Goal: Task Accomplishment & Management: Manage account settings

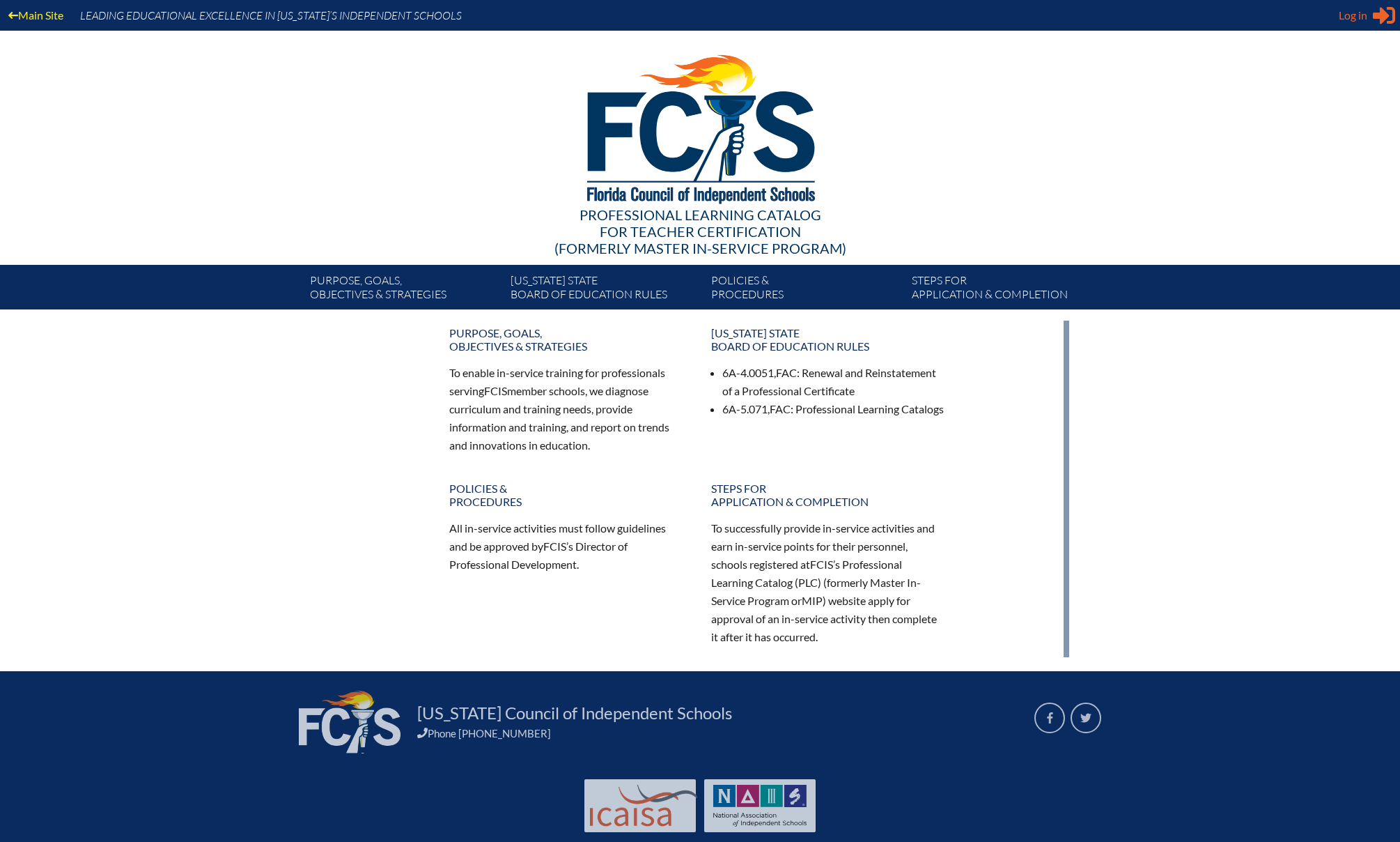
click at [1356, 16] on span "Log in" at bounding box center [1353, 15] width 28 height 17
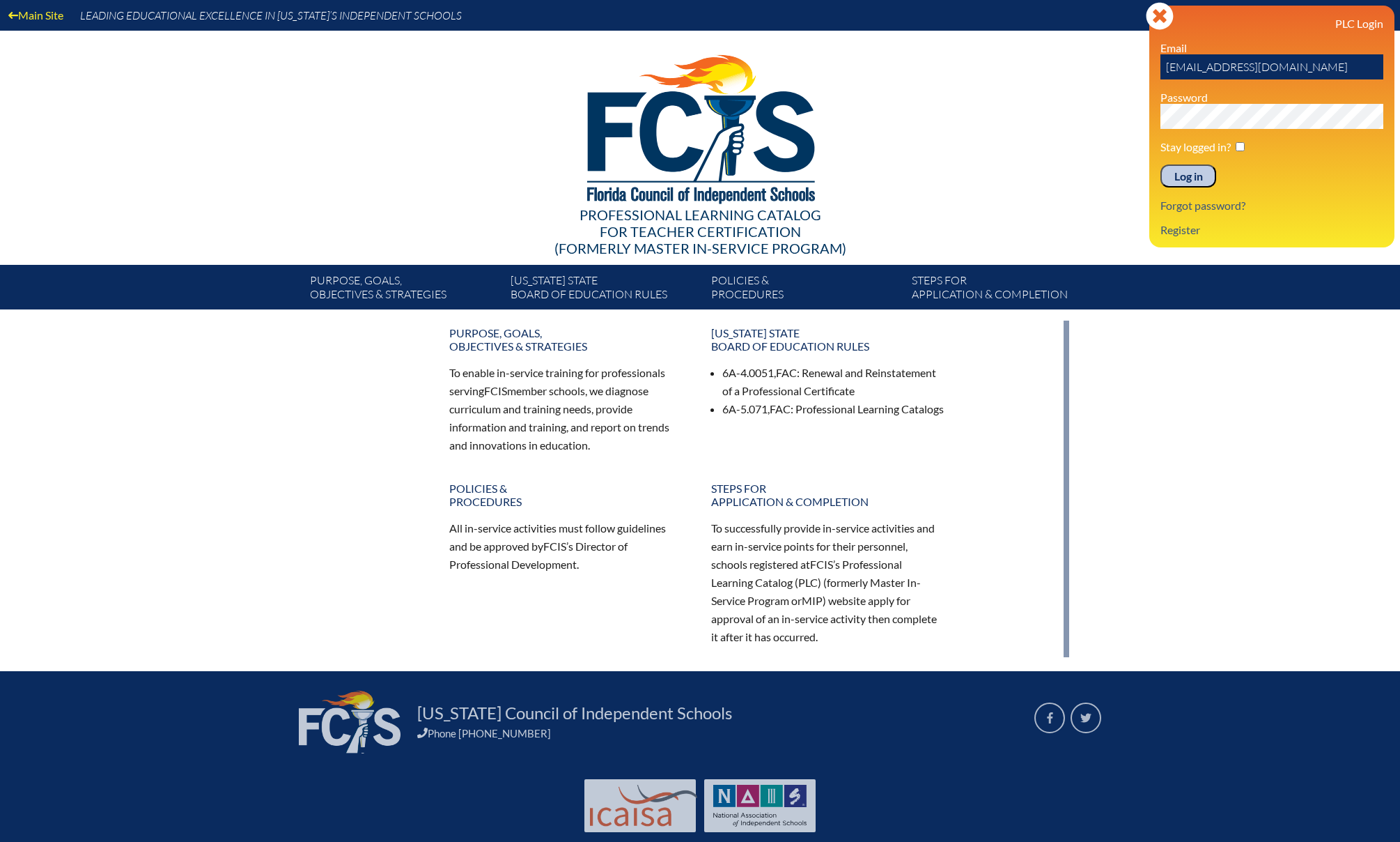
drag, startPoint x: 1228, startPoint y: 69, endPoint x: 1256, endPoint y: 68, distance: 28.0
click at [1256, 68] on input "svbutler@lhps.org" at bounding box center [1271, 67] width 223 height 25
type input "[EMAIL_ADDRESS][DOMAIN_NAME]"
click at [1158, 115] on div "Log in Close Sign in or register PLC Login Email svbutler@lhprep.org Password S…" at bounding box center [1271, 126] width 245 height 242
click at [1199, 176] on input "Log in" at bounding box center [1188, 176] width 56 height 24
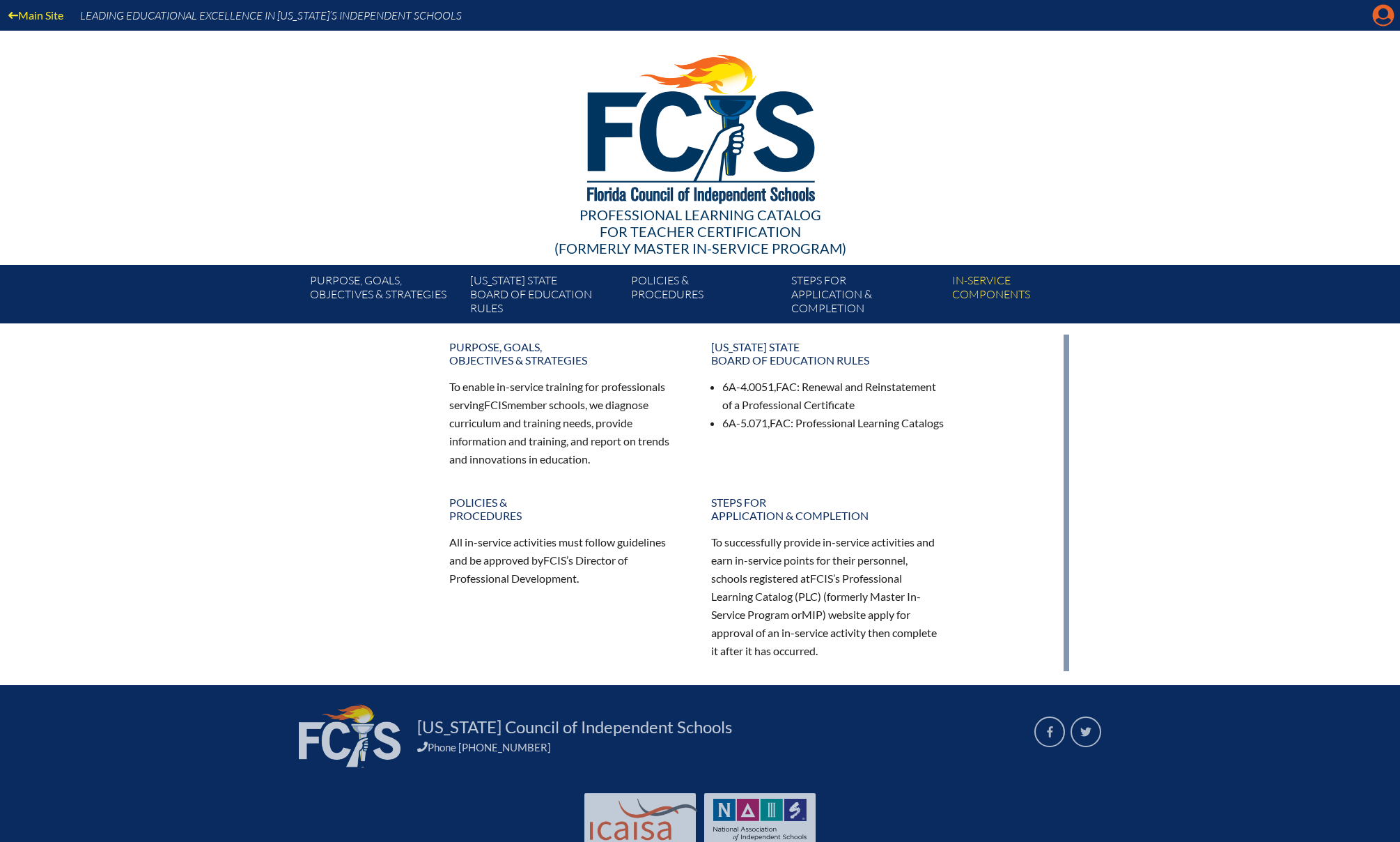
click at [1385, 21] on icon "Manage account" at bounding box center [1382, 15] width 22 height 22
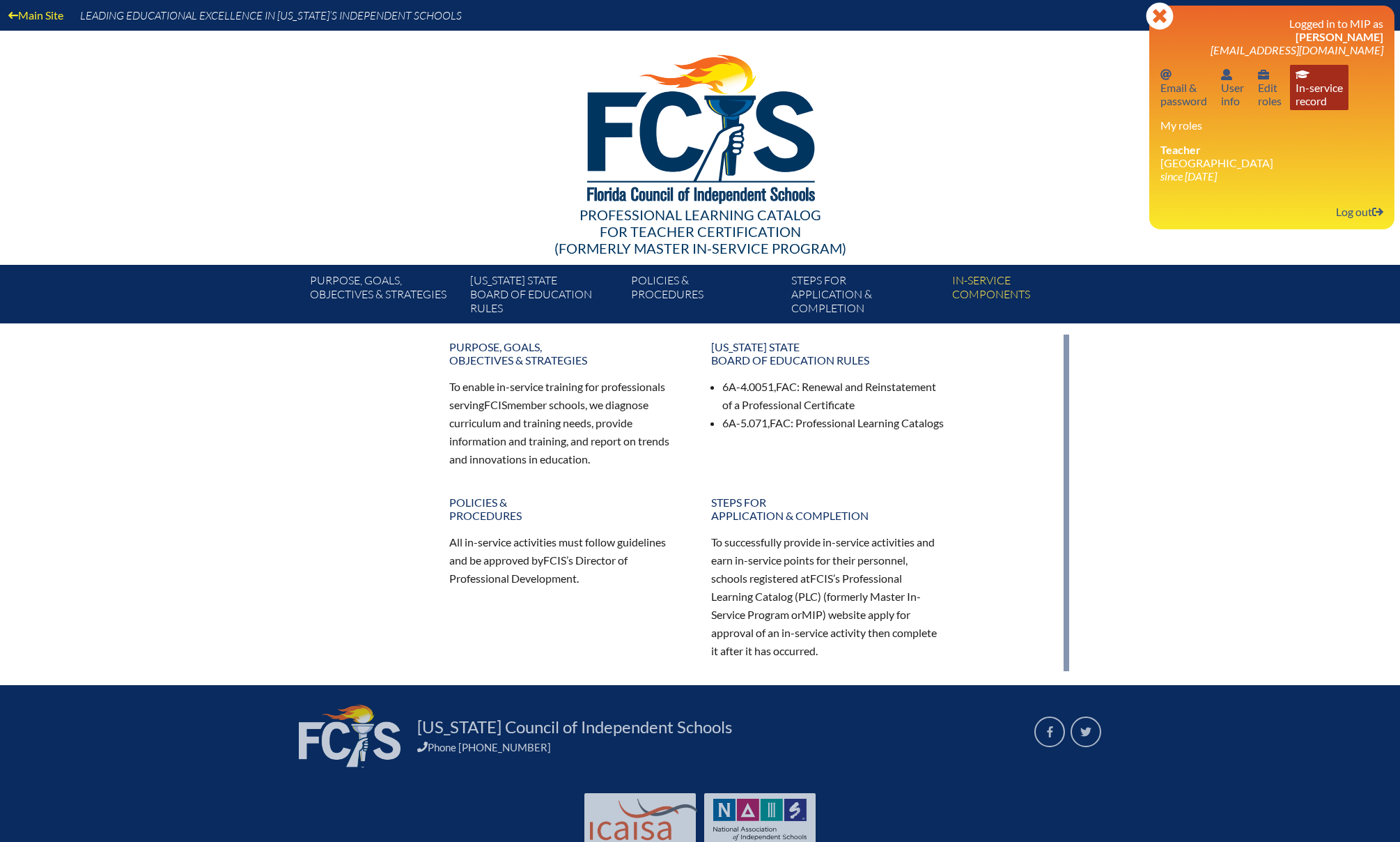
click at [1306, 92] on link "In-service record In-service record" at bounding box center [1319, 87] width 59 height 45
